Goal: Task Accomplishment & Management: Use online tool/utility

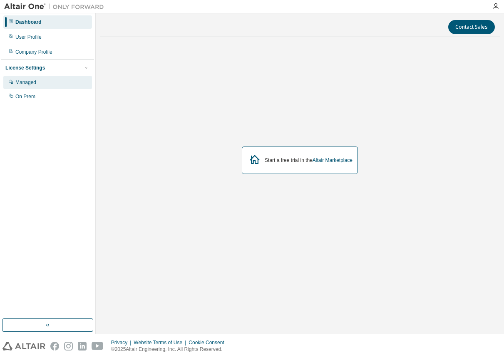
click at [38, 82] on div "Managed" at bounding box center [47, 82] width 89 height 13
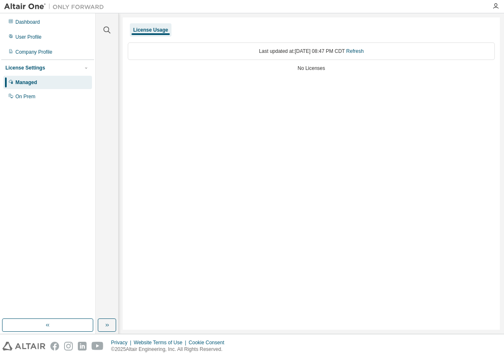
click at [178, 50] on div "Last updated at: Mon 2025-09-01 08:47 PM CDT Refresh" at bounding box center [311, 50] width 367 height 17
click at [23, 96] on div "On Prem" at bounding box center [25, 96] width 20 height 7
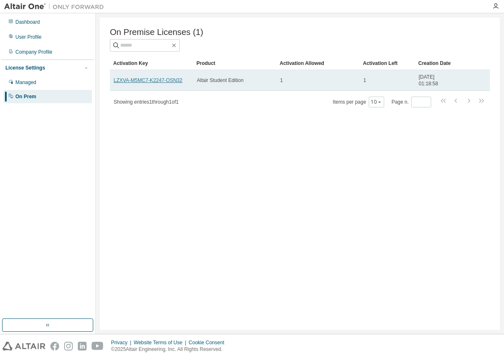
click at [149, 82] on link "LZXVA-M5MC7-K2247-OSN32" at bounding box center [148, 80] width 69 height 6
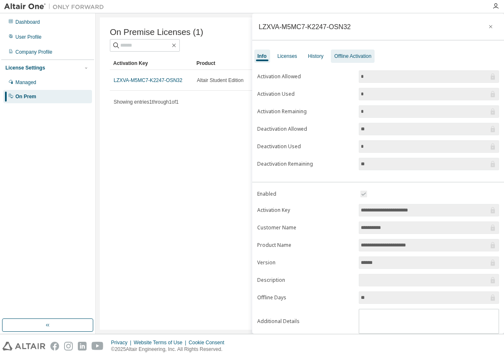
click at [347, 58] on div "Offline Activation" at bounding box center [352, 56] width 37 height 7
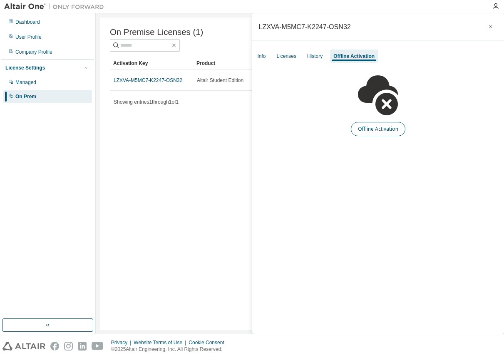
click at [369, 128] on button "Offline Activation" at bounding box center [378, 129] width 55 height 14
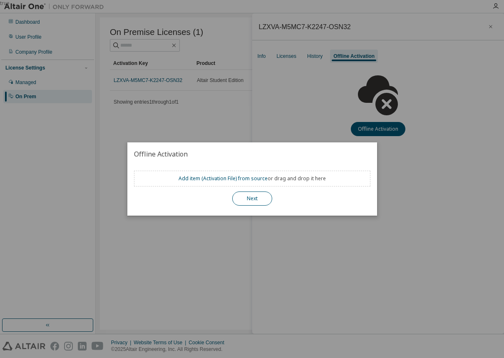
click at [255, 201] on button "Next" at bounding box center [252, 198] width 40 height 14
click at [250, 197] on button "Next" at bounding box center [252, 198] width 40 height 14
click at [232, 180] on link "Add item ( Activation File ) from source" at bounding box center [222, 178] width 89 height 7
click at [316, 52] on div "true" at bounding box center [252, 179] width 504 height 358
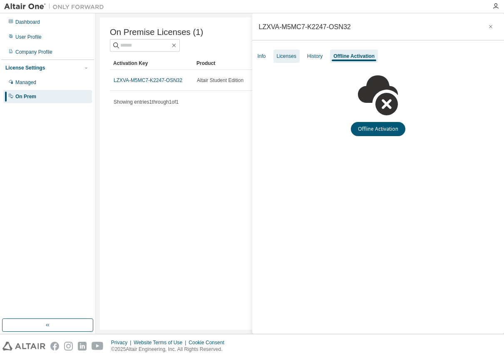
click at [289, 55] on div "Licenses" at bounding box center [287, 56] width 20 height 7
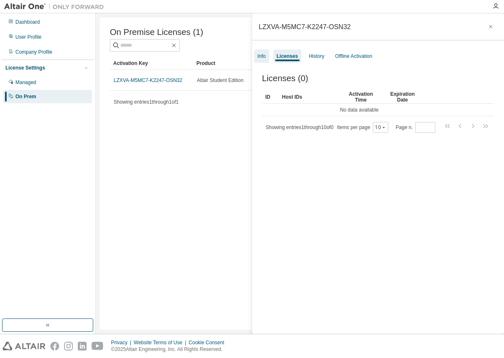
click at [266, 57] on div "Info" at bounding box center [261, 56] width 15 height 13
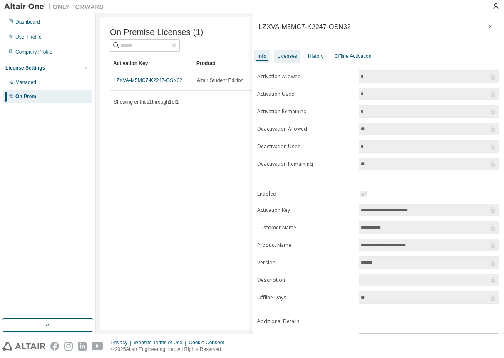
click at [289, 58] on div "Licenses" at bounding box center [288, 56] width 20 height 7
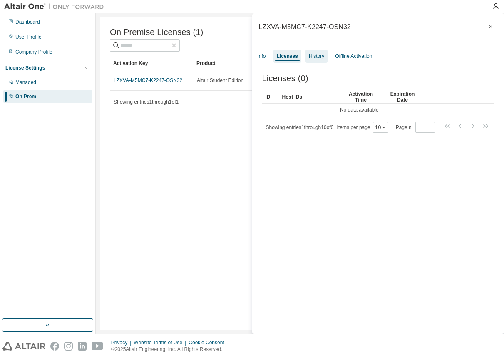
click at [320, 62] on div "History" at bounding box center [316, 56] width 22 height 13
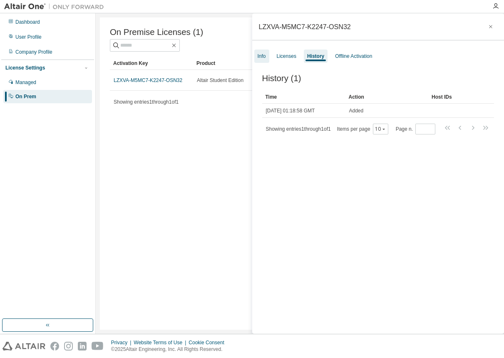
click at [265, 61] on div "Info" at bounding box center [261, 56] width 15 height 13
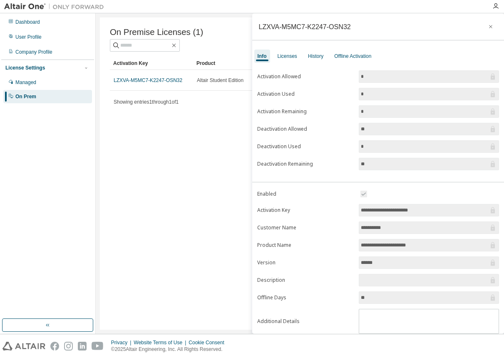
click at [168, 178] on div "On Premise Licenses (1) Clear Load Save Save As Field Operator Value Select fil…" at bounding box center [300, 173] width 400 height 312
click at [488, 27] on icon "button" at bounding box center [491, 26] width 6 height 7
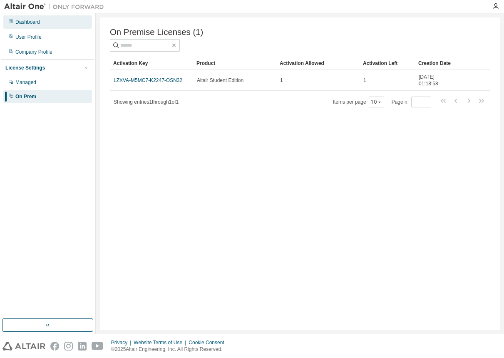
click at [51, 25] on div "Dashboard" at bounding box center [47, 21] width 89 height 13
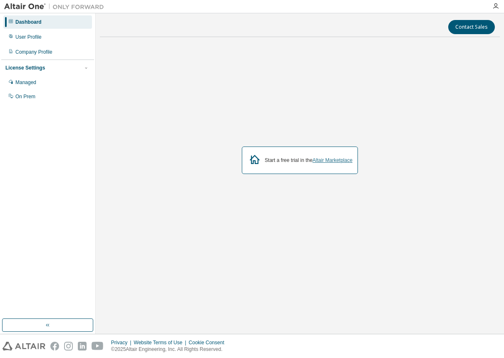
click at [346, 159] on link "Altair Marketplace" at bounding box center [332, 160] width 40 height 6
